Goal: Find specific page/section

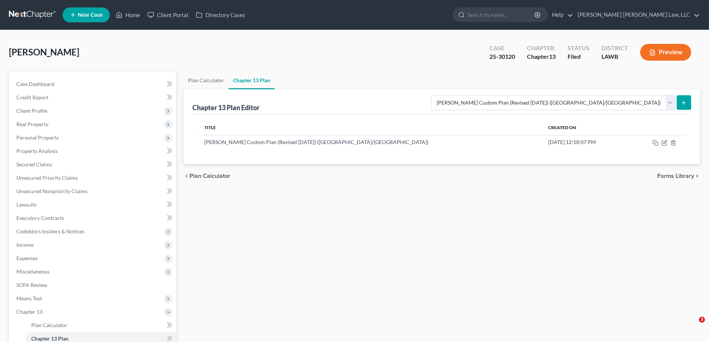
select select "1"
click at [136, 20] on link "Home" at bounding box center [128, 14] width 32 height 13
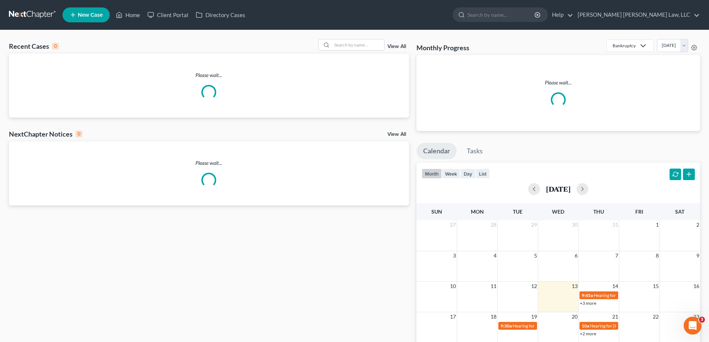
click at [366, 51] on div "Recent Cases 0 View All" at bounding box center [209, 46] width 400 height 15
click at [361, 45] on input "search" at bounding box center [358, 44] width 52 height 11
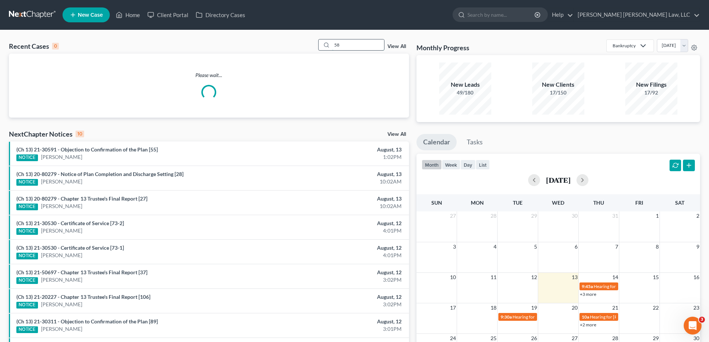
type input "5"
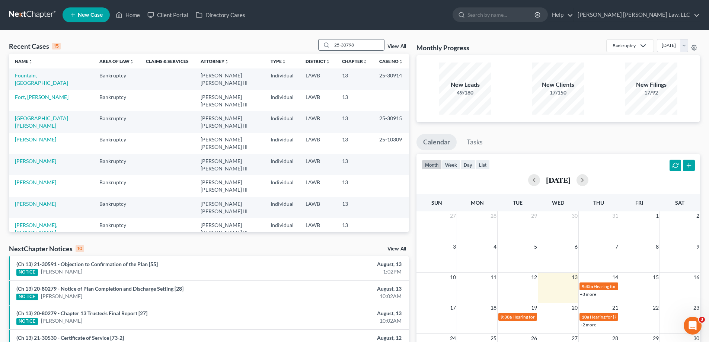
type input "25-30798"
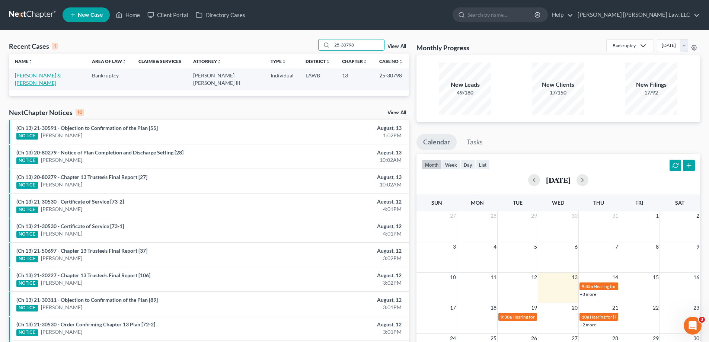
click at [61, 74] on link "[PERSON_NAME] & [PERSON_NAME]" at bounding box center [38, 79] width 46 height 14
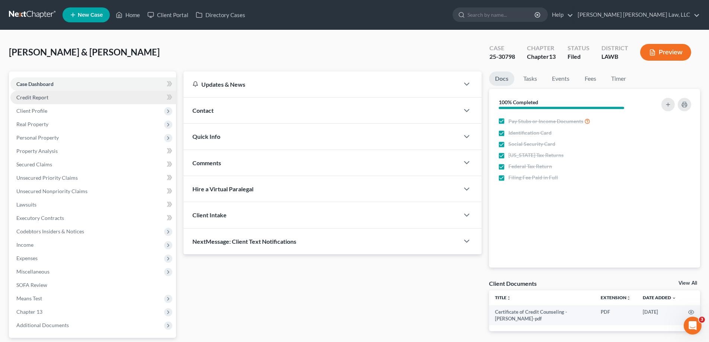
click at [50, 96] on link "Credit Report" at bounding box center [93, 97] width 166 height 13
